Goal: Navigation & Orientation: Go to known website

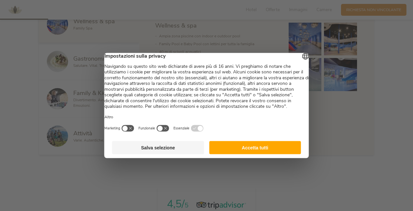
scroll to position [368, 0]
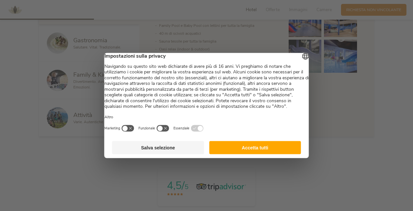
click at [175, 154] on button "Salva selezione" at bounding box center [158, 147] width 92 height 13
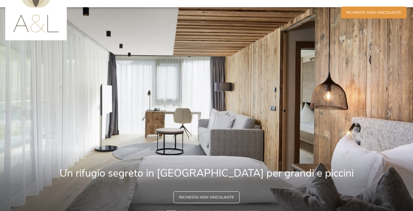
scroll to position [0, 0]
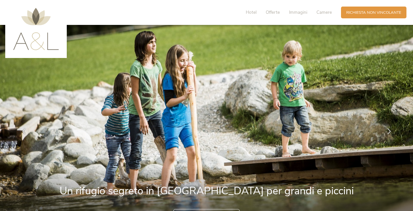
click at [17, 41] on img at bounding box center [36, 29] width 46 height 42
click at [46, 38] on img at bounding box center [36, 29] width 46 height 42
